Goal: Information Seeking & Learning: Learn about a topic

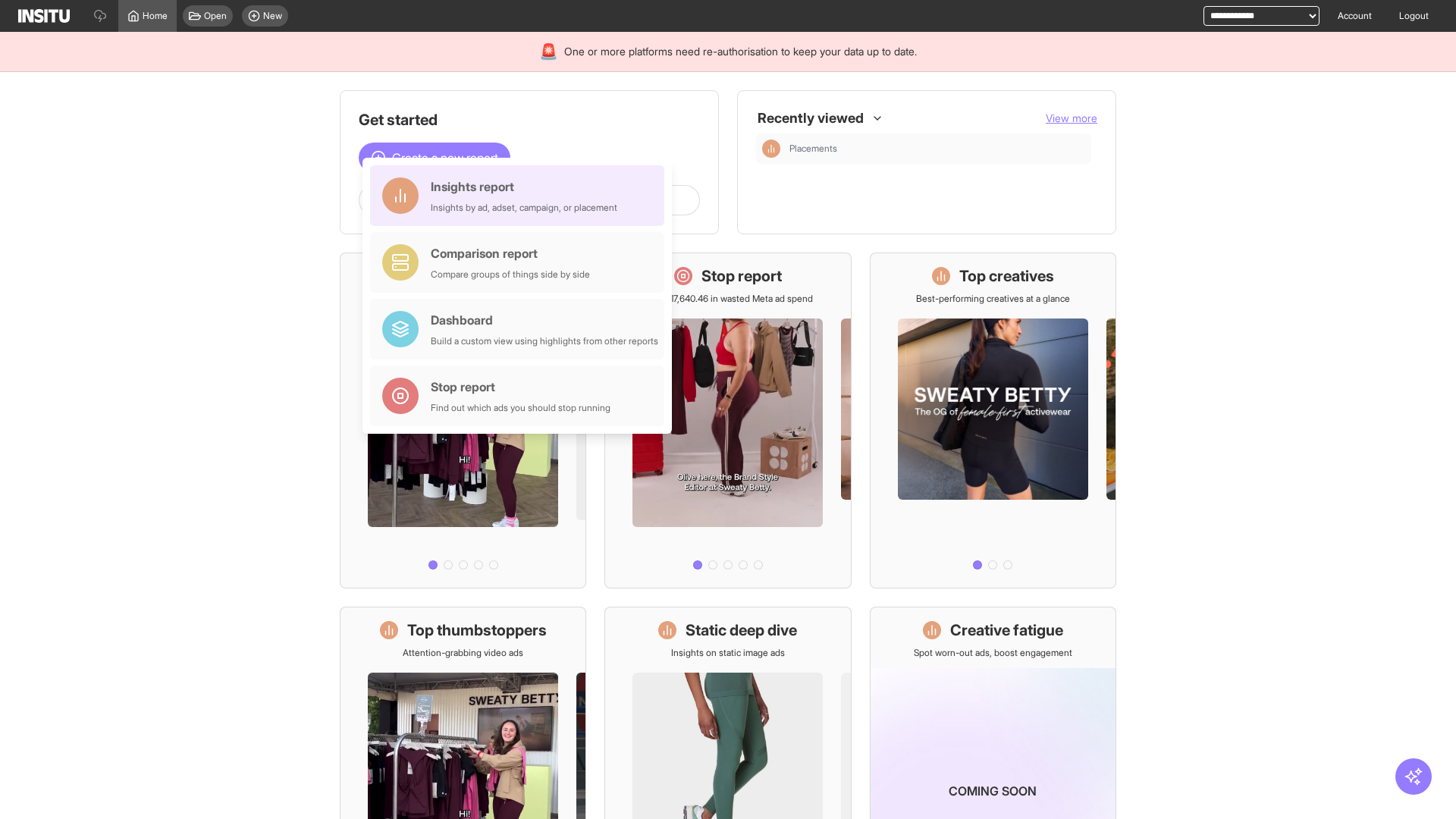
click at [521, 196] on div "Insights report Insights by ad, adset, campaign, or placement" at bounding box center [524, 195] width 186 height 36
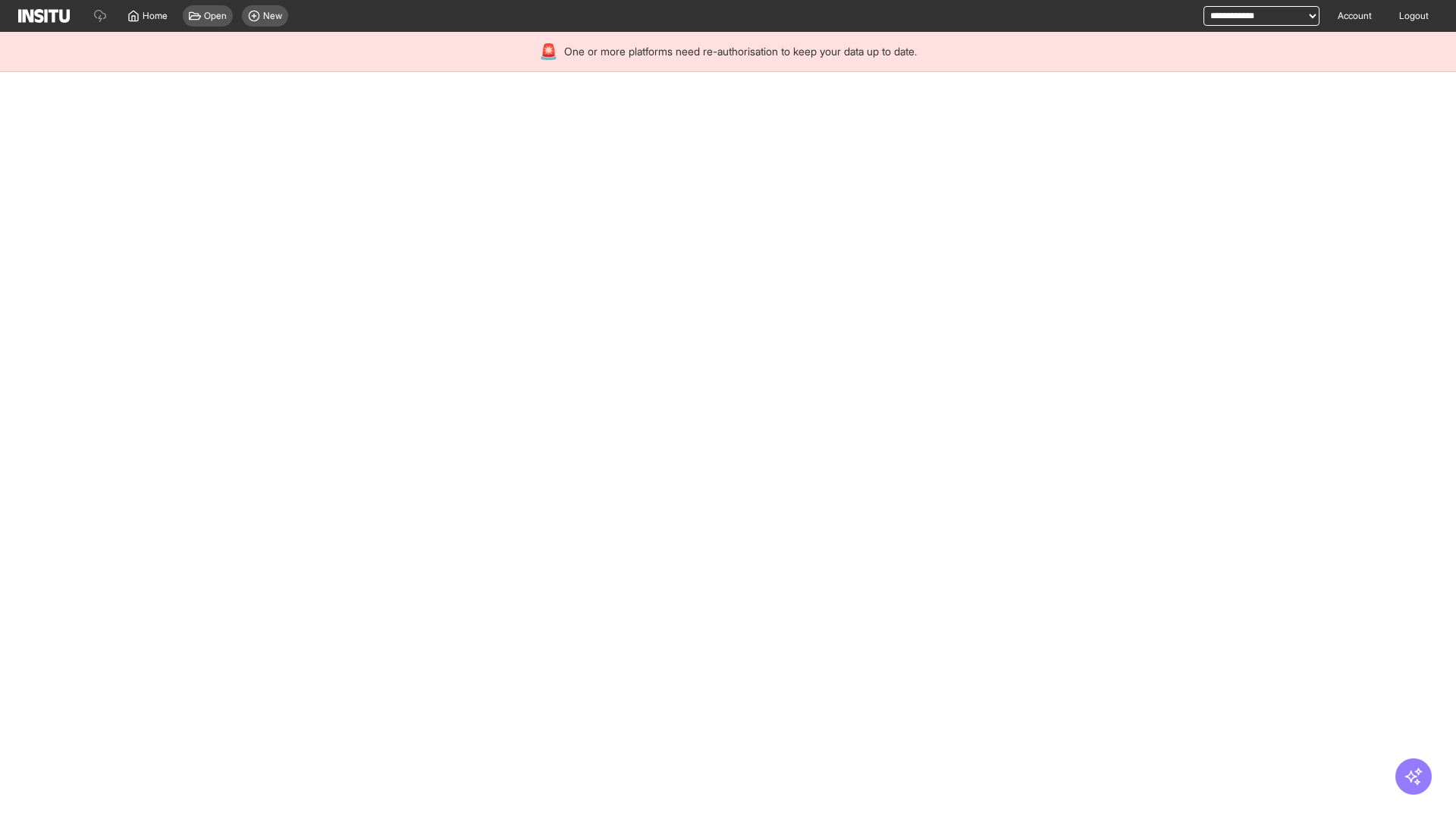
select select "**"
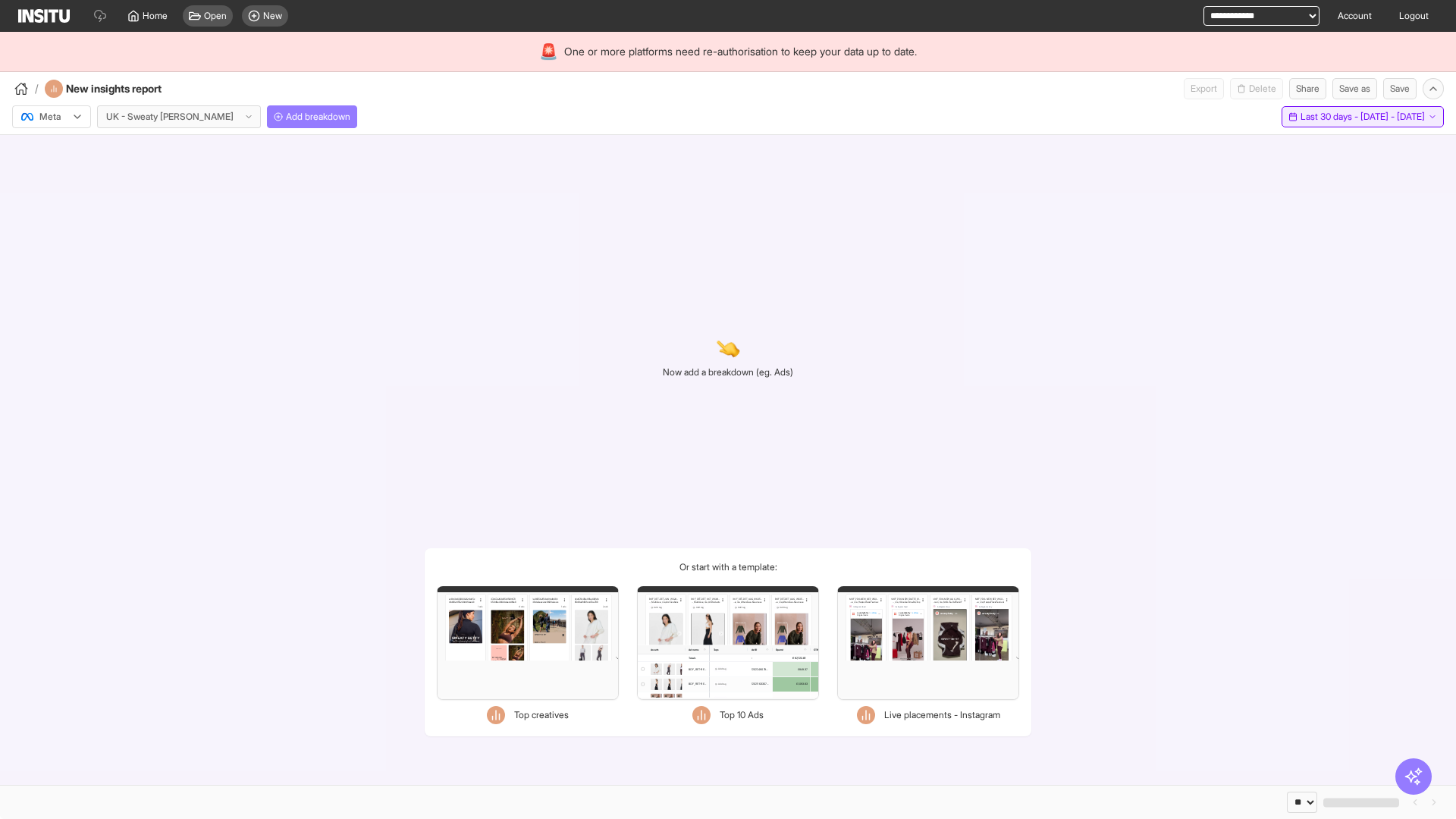
click at [1331, 117] on span "Last 30 days - [DATE] - [DATE]" at bounding box center [1363, 116] width 125 height 12
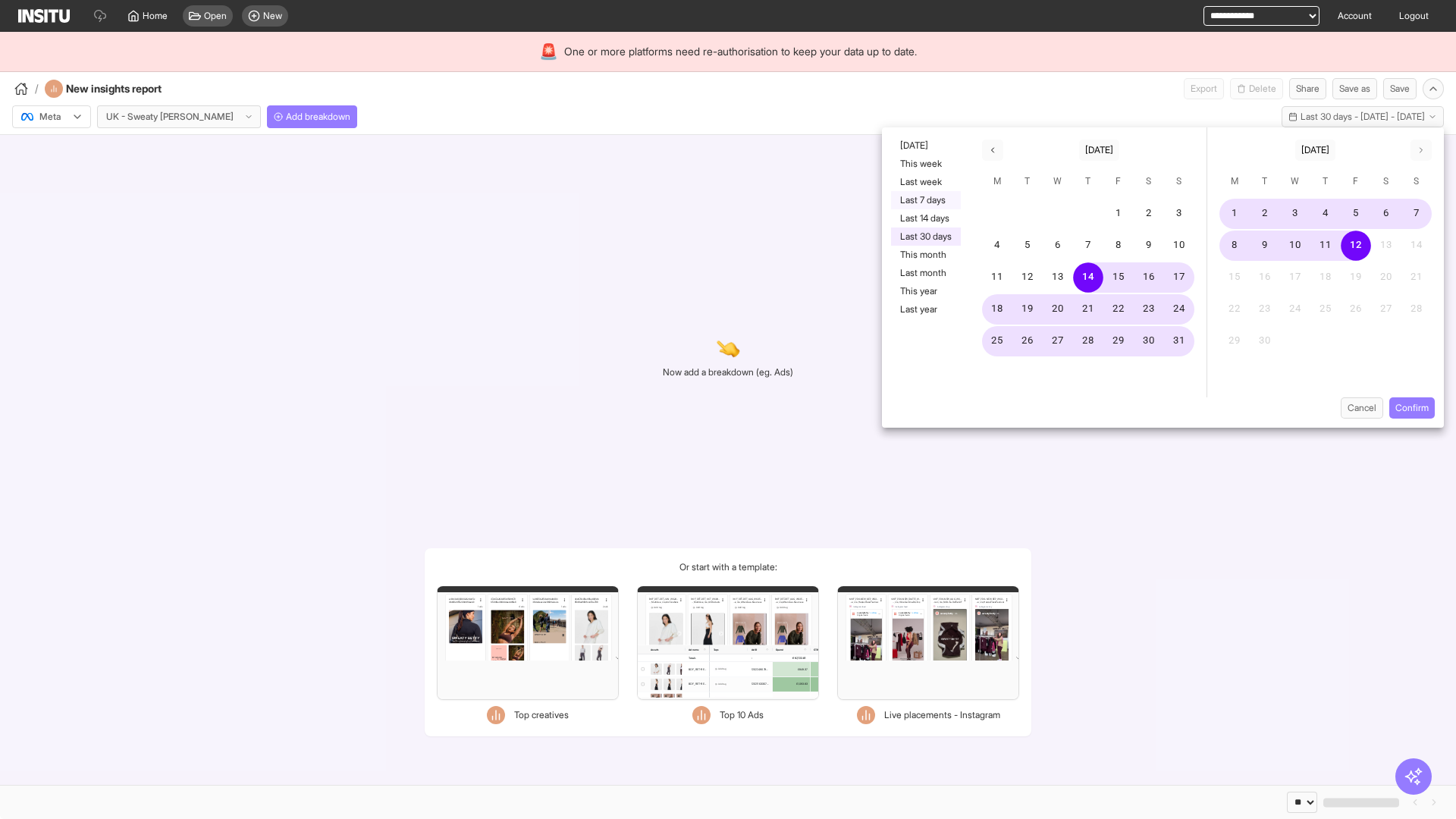
click at [925, 200] on button "Last 7 days" at bounding box center [926, 200] width 70 height 18
